Goal: Task Accomplishment & Management: Use online tool/utility

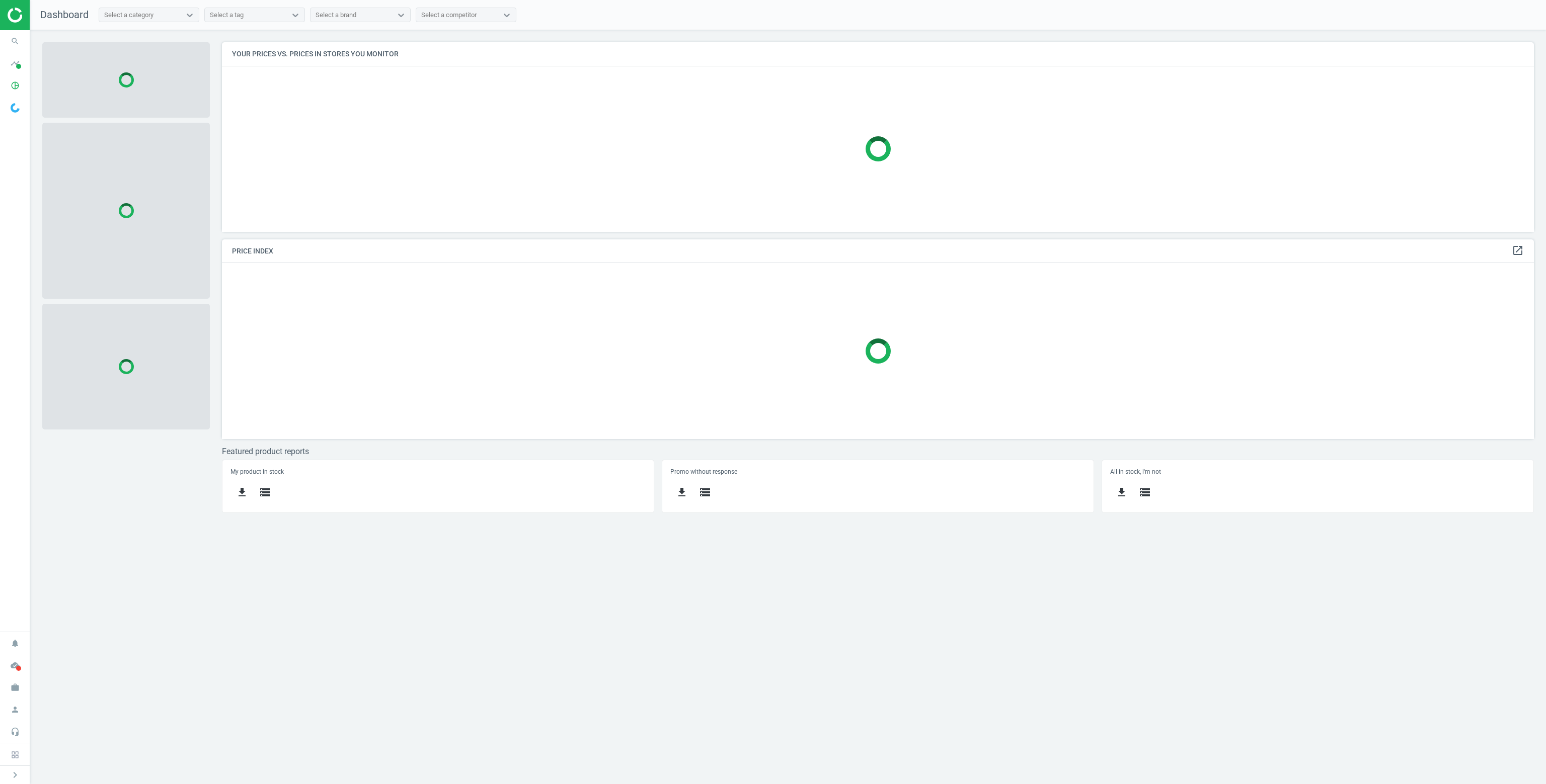
scroll to position [205, 1327]
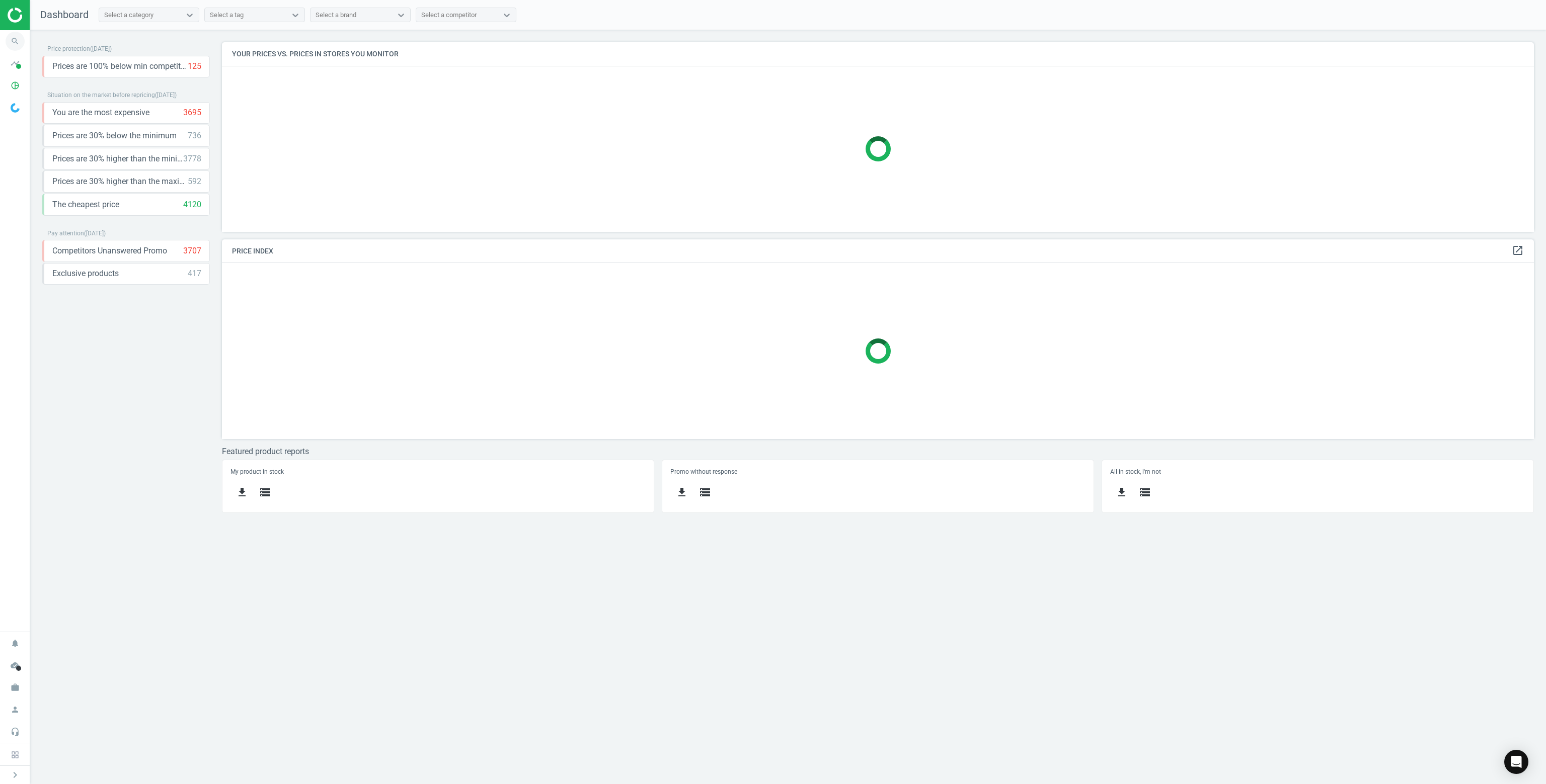
click at [8, 39] on icon "search" at bounding box center [15, 41] width 19 height 19
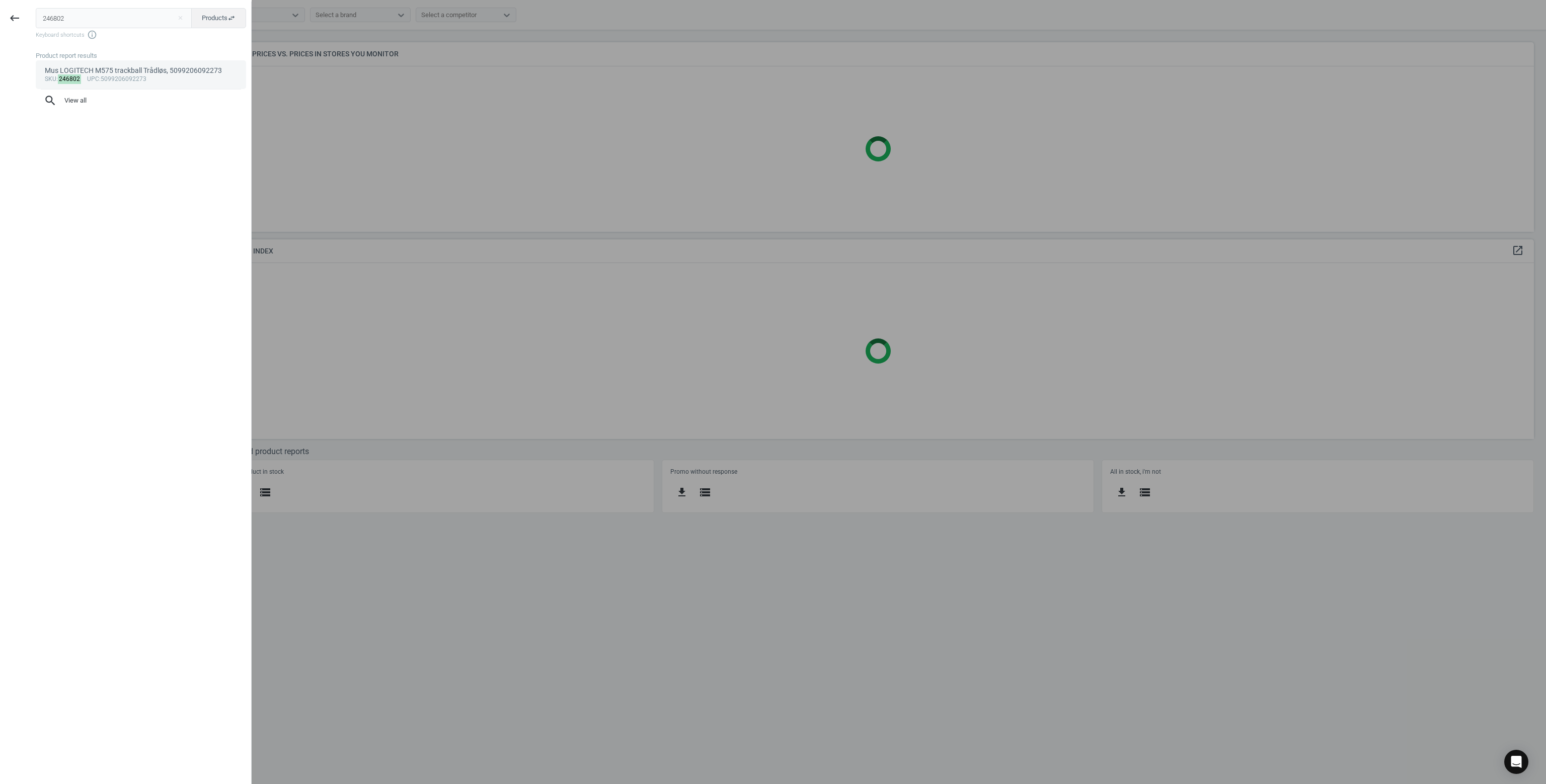
type input "246802"
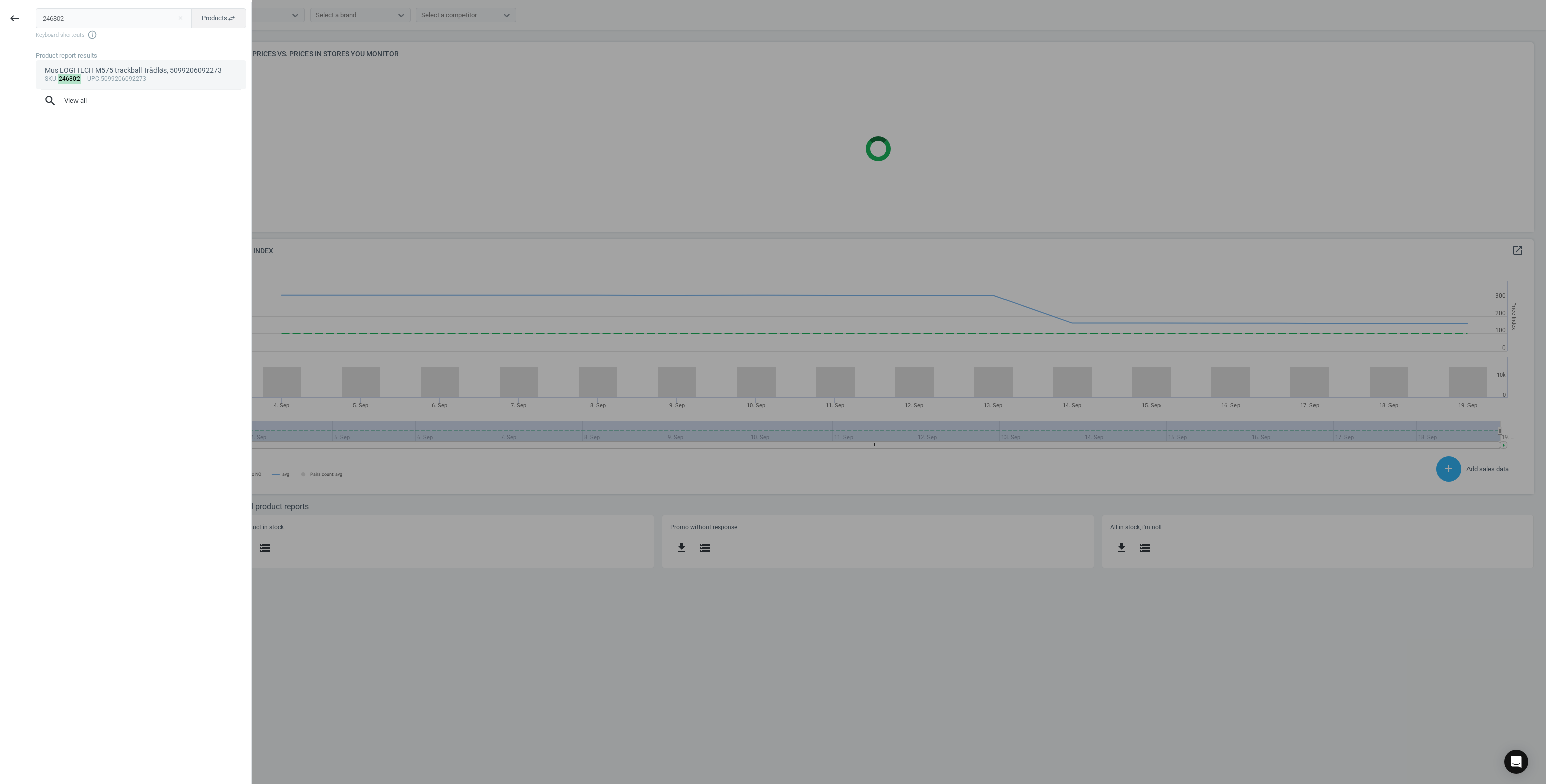
click at [98, 73] on div "Mus LOGITECH M575 trackball Trådløs, 5099206092273" at bounding box center [141, 71] width 193 height 10
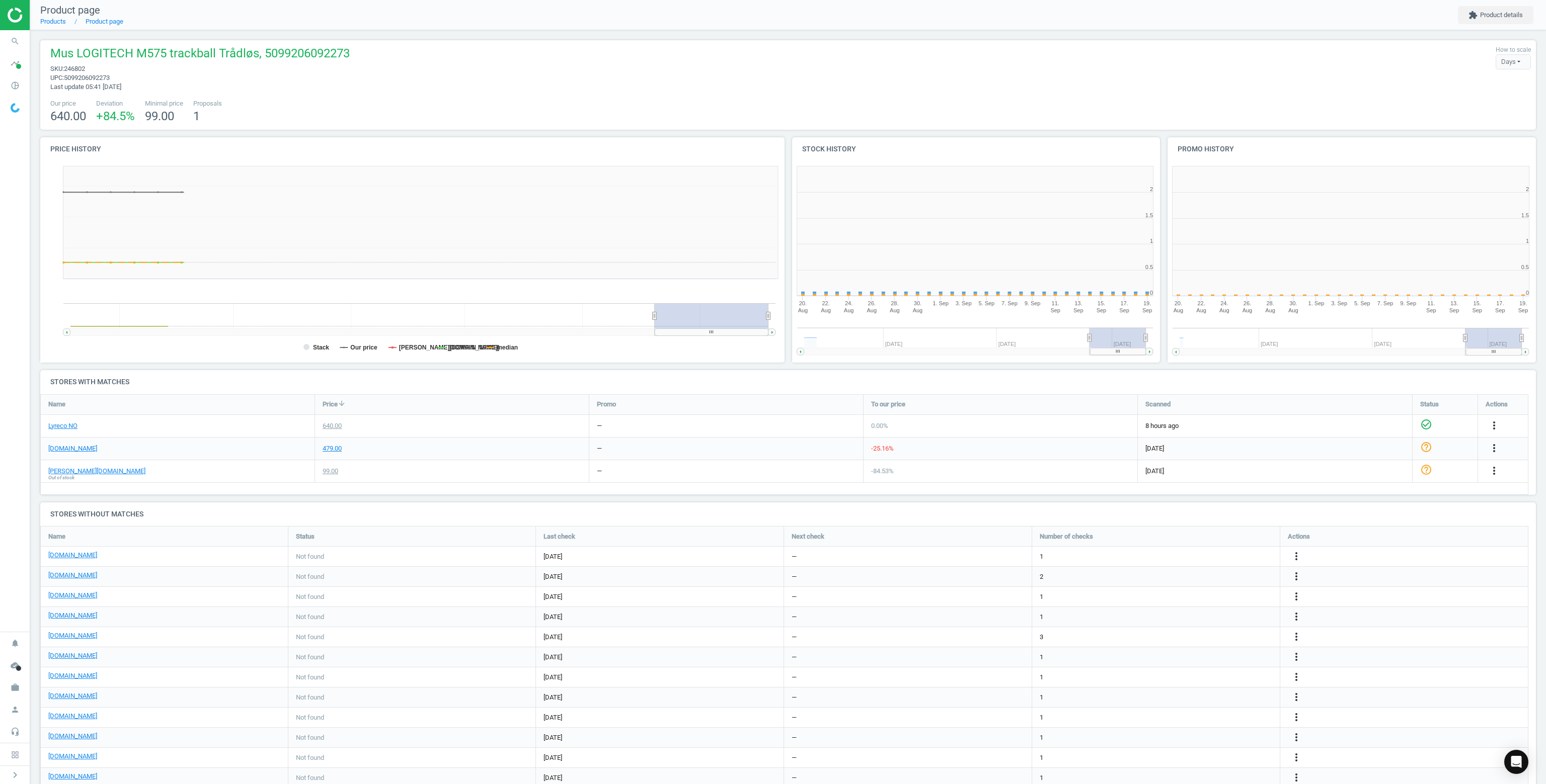
scroll to position [217, 382]
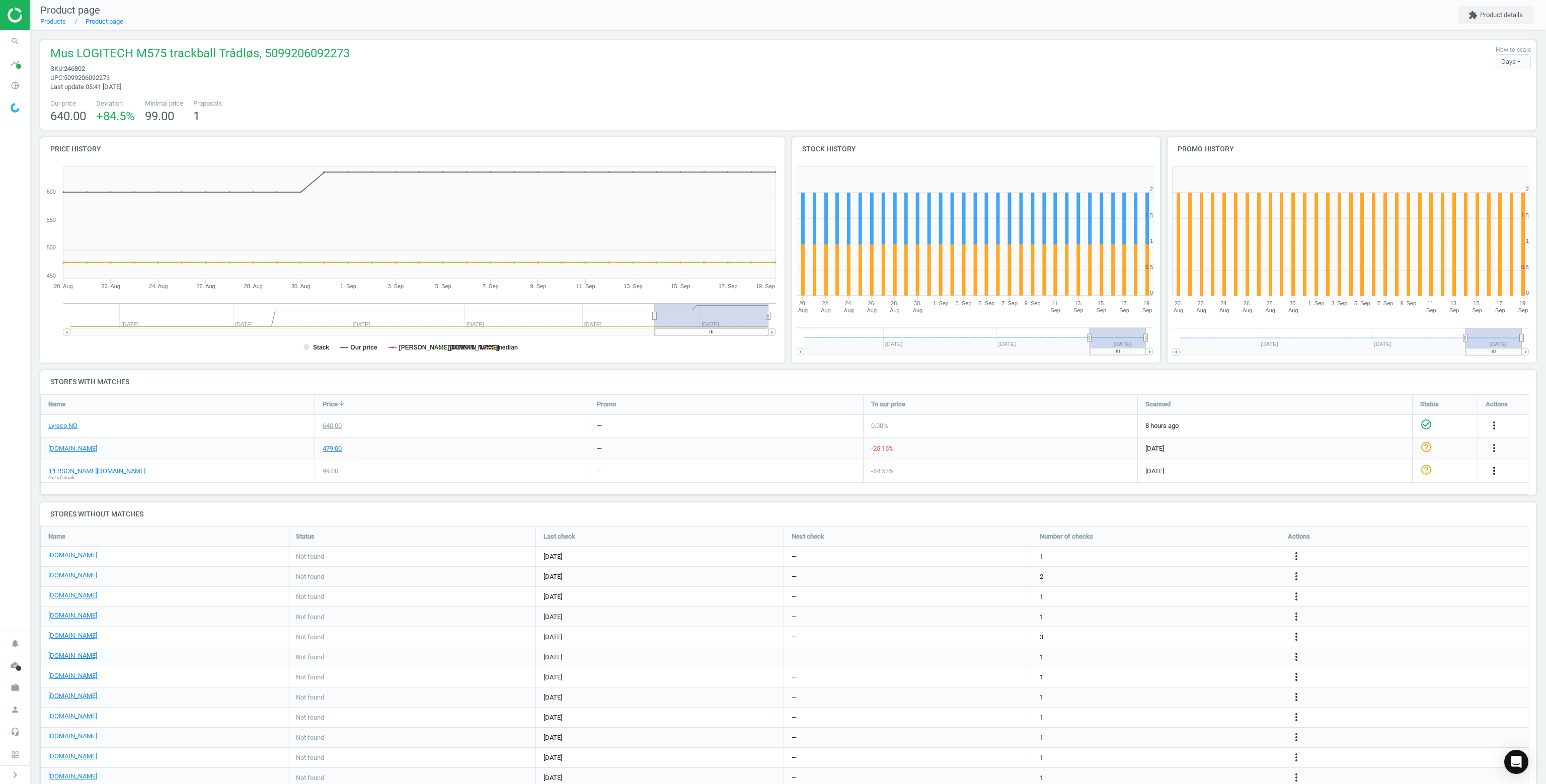
click at [1498, 468] on icon "more_vert" at bounding box center [1494, 471] width 12 height 12
click at [1389, 528] on link "Delete match and blacklist this URL" at bounding box center [1415, 525] width 138 height 16
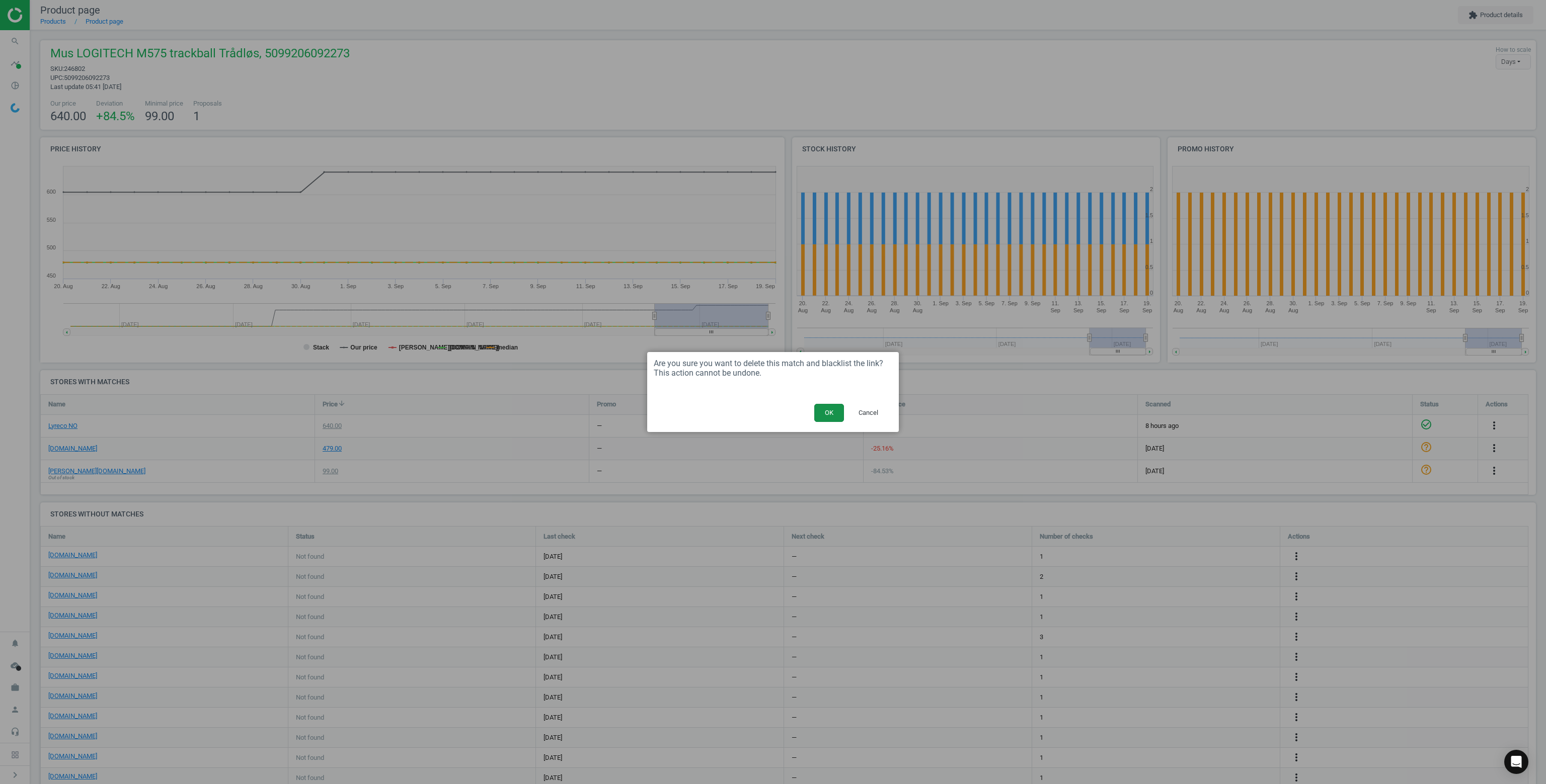
click at [823, 414] on button "OK" at bounding box center [829, 413] width 29 height 18
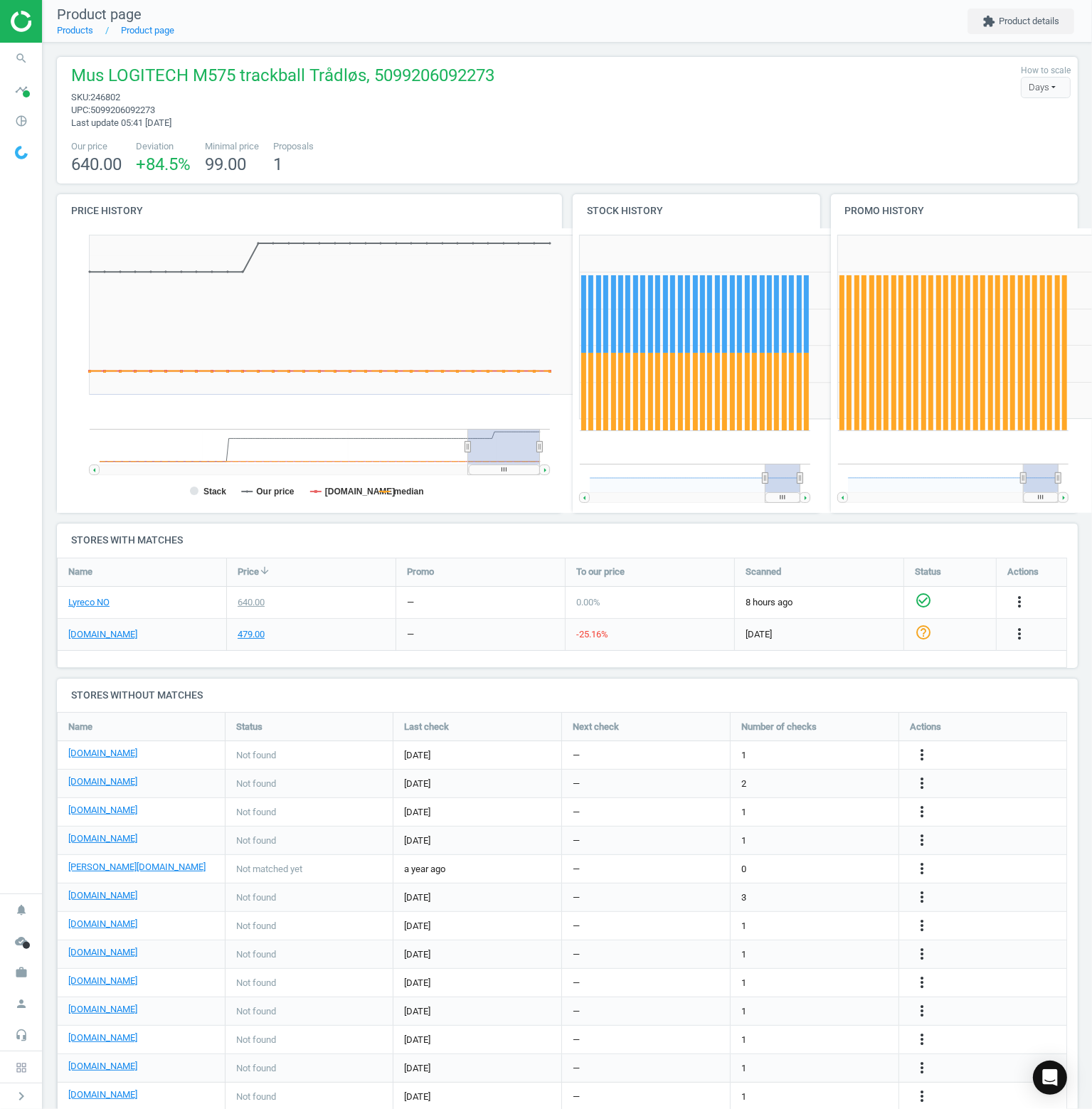
scroll to position [7, 7]
click at [19, 59] on icon "search" at bounding box center [21, 59] width 27 height 27
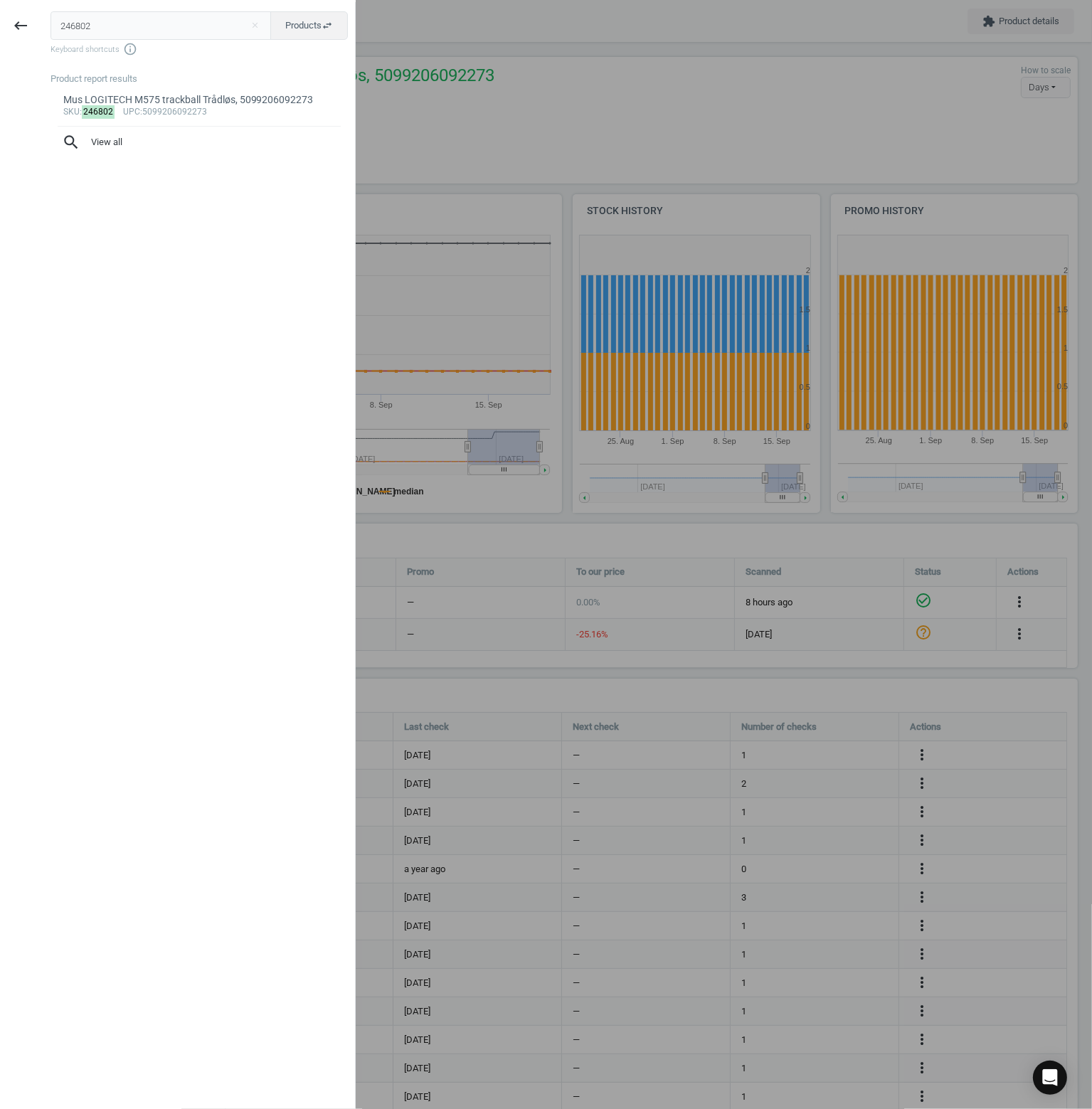
click at [124, 30] on input "246802" at bounding box center [161, 25] width 221 height 29
type input "313729"
